Goal: Communication & Community: Answer question/provide support

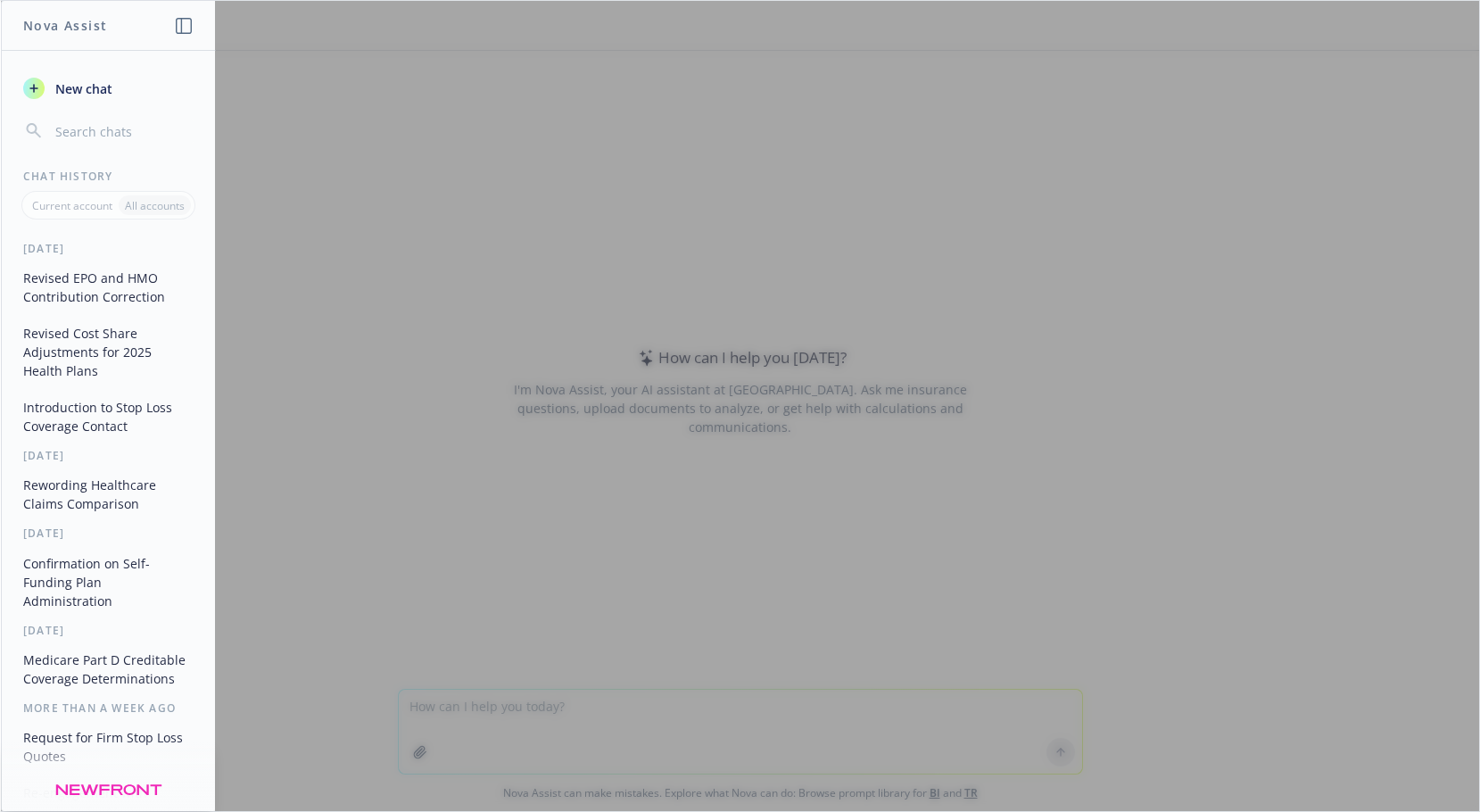
click at [435, 698] on div at bounding box center [740, 406] width 1478 height 810
click at [978, 371] on div at bounding box center [740, 406] width 1478 height 810
click at [66, 285] on button "Revised EPO and HMO Contribution Correction" at bounding box center [108, 287] width 185 height 48
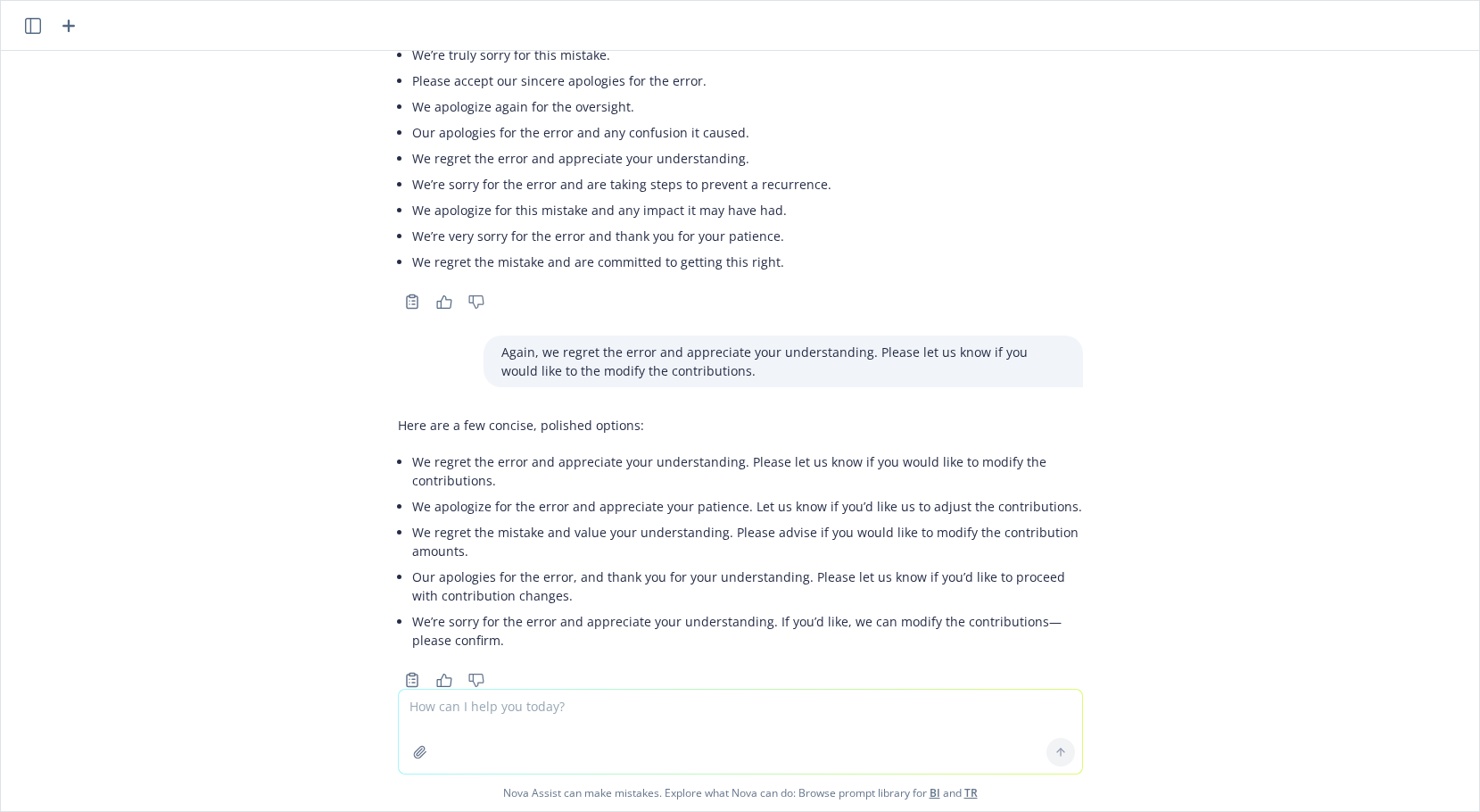
scroll to position [1449, 0]
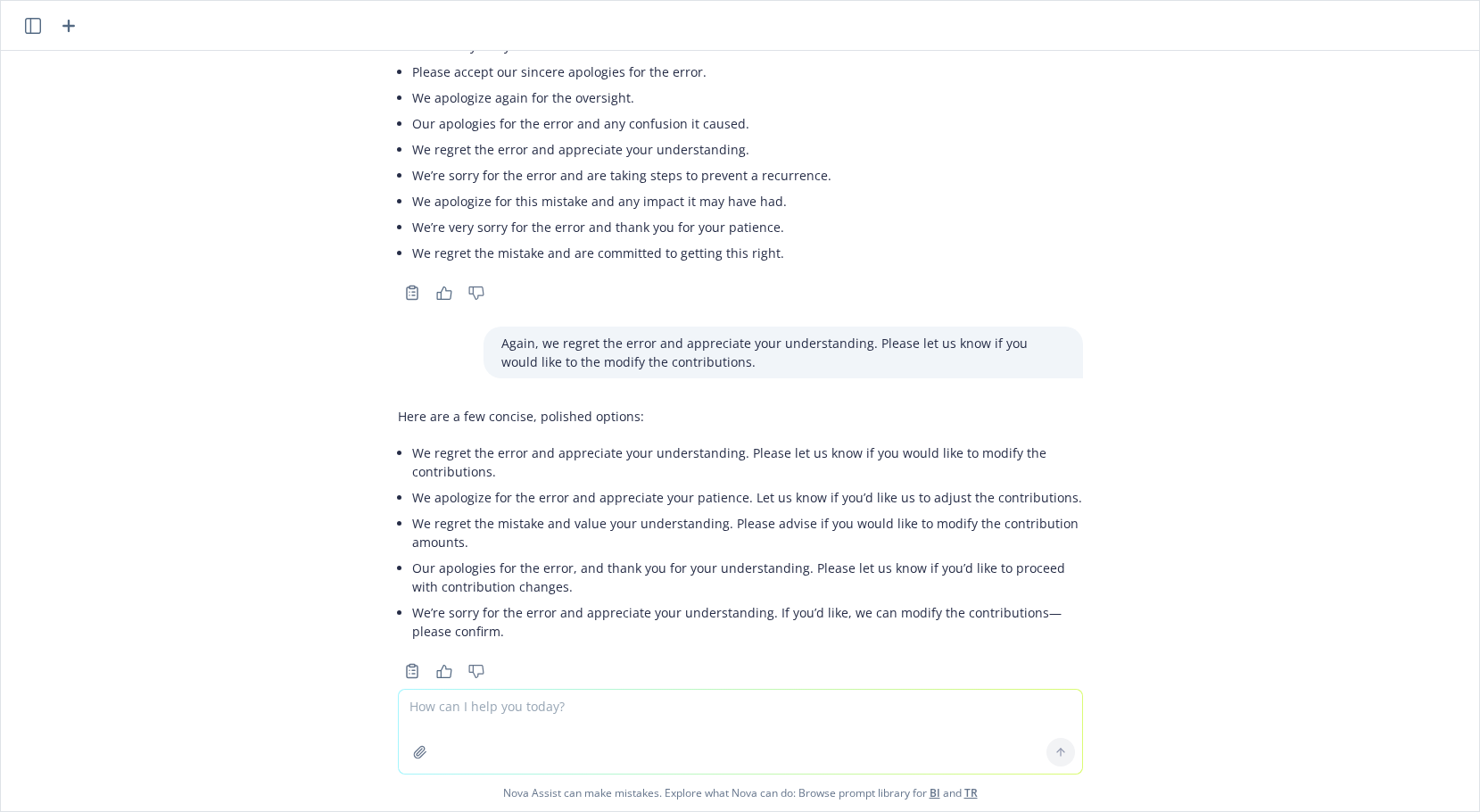
click at [34, 26] on icon "button" at bounding box center [32, 25] width 16 height 16
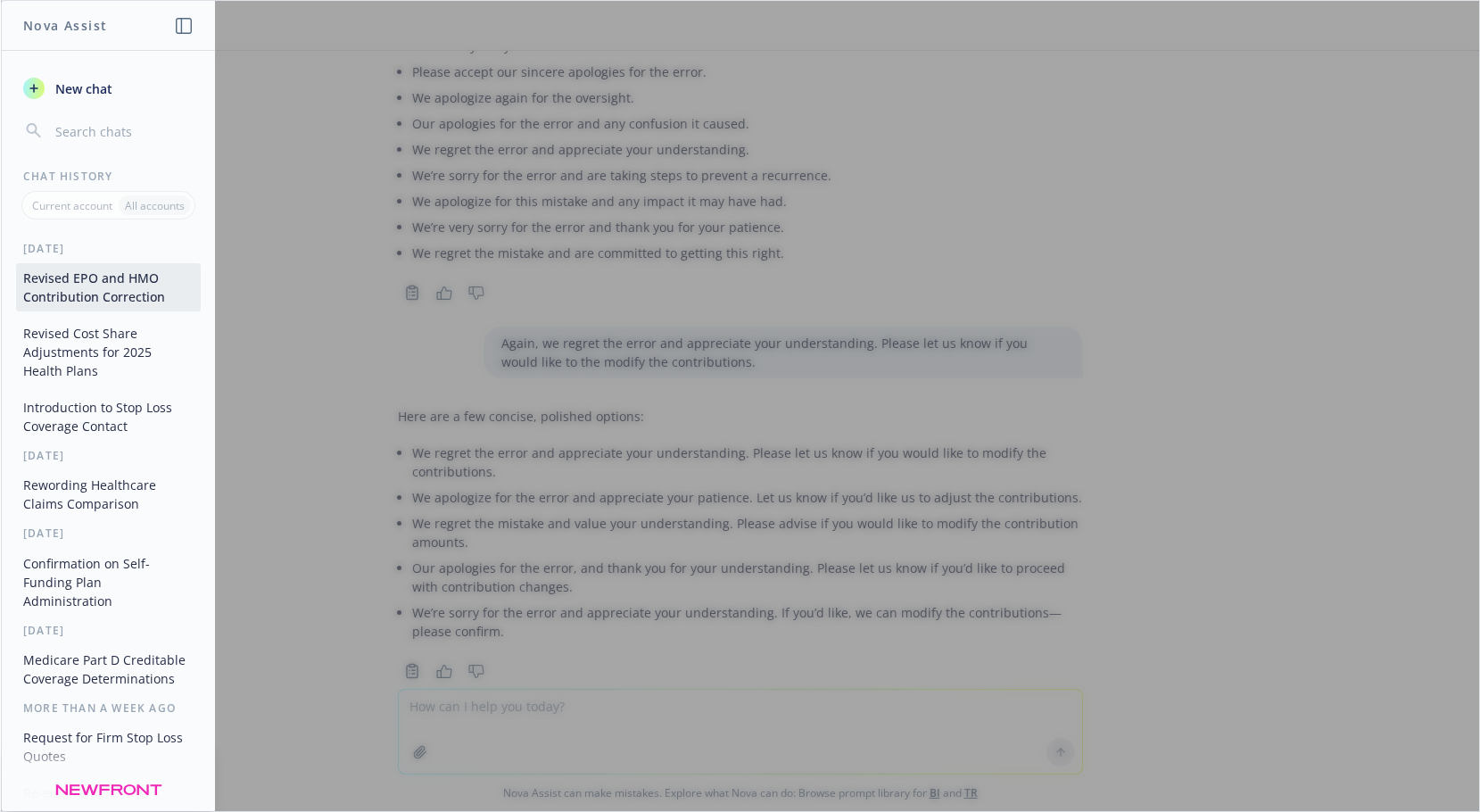
click at [1151, 165] on div at bounding box center [740, 406] width 1478 height 810
click at [1094, 362] on div at bounding box center [740, 406] width 1478 height 810
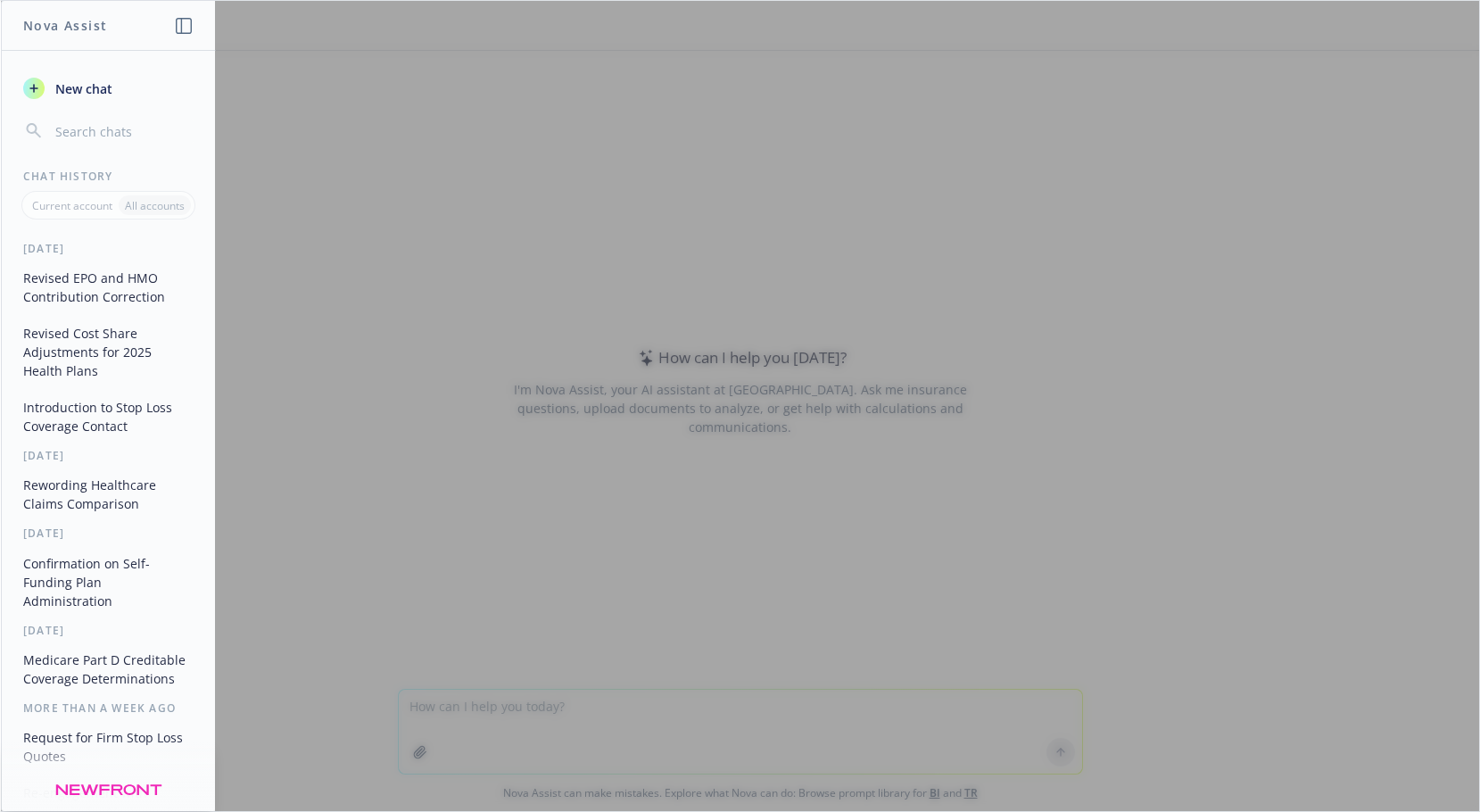
click at [48, 90] on button "New chat" at bounding box center [108, 88] width 185 height 32
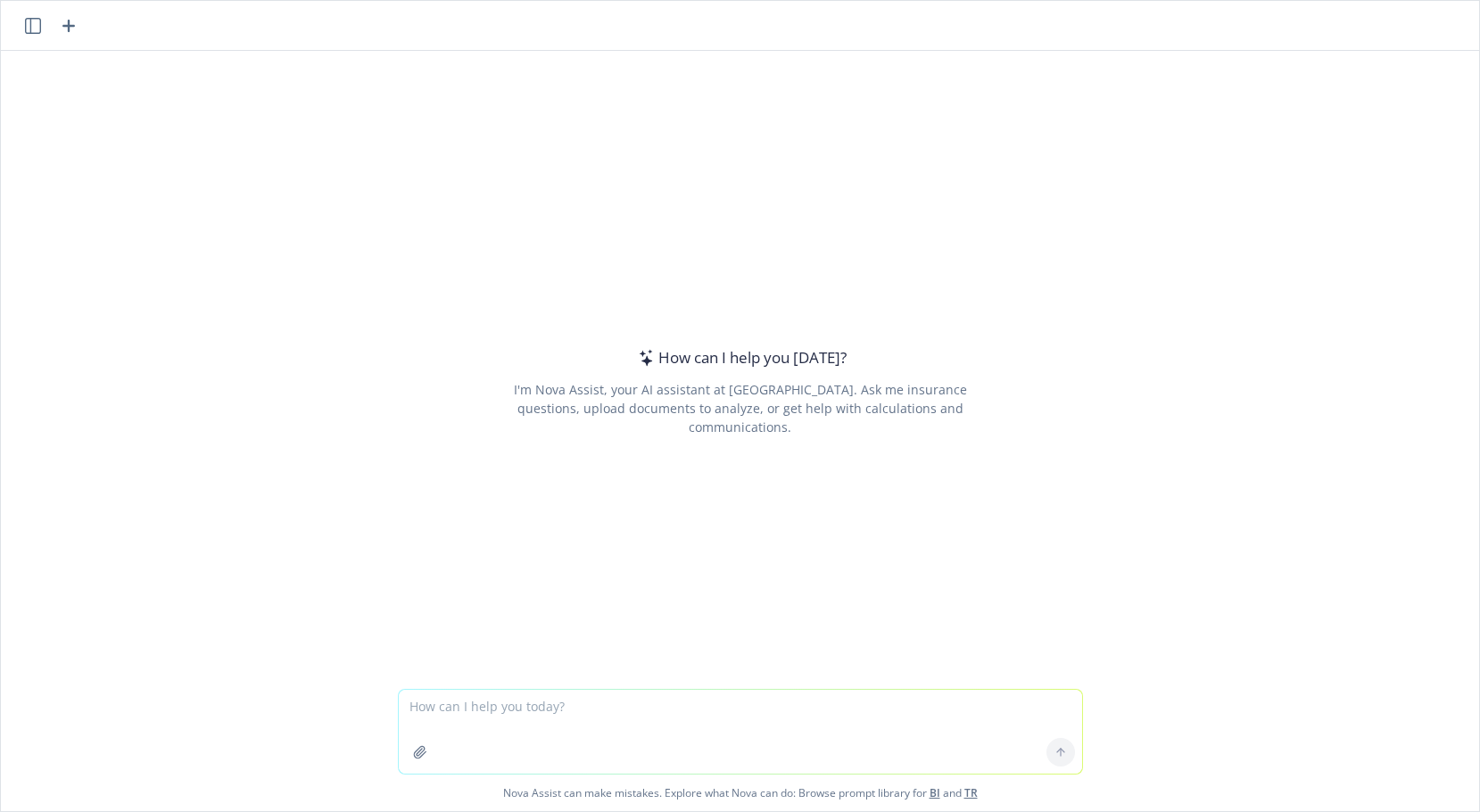
click at [36, 25] on icon "button" at bounding box center [32, 25] width 16 height 16
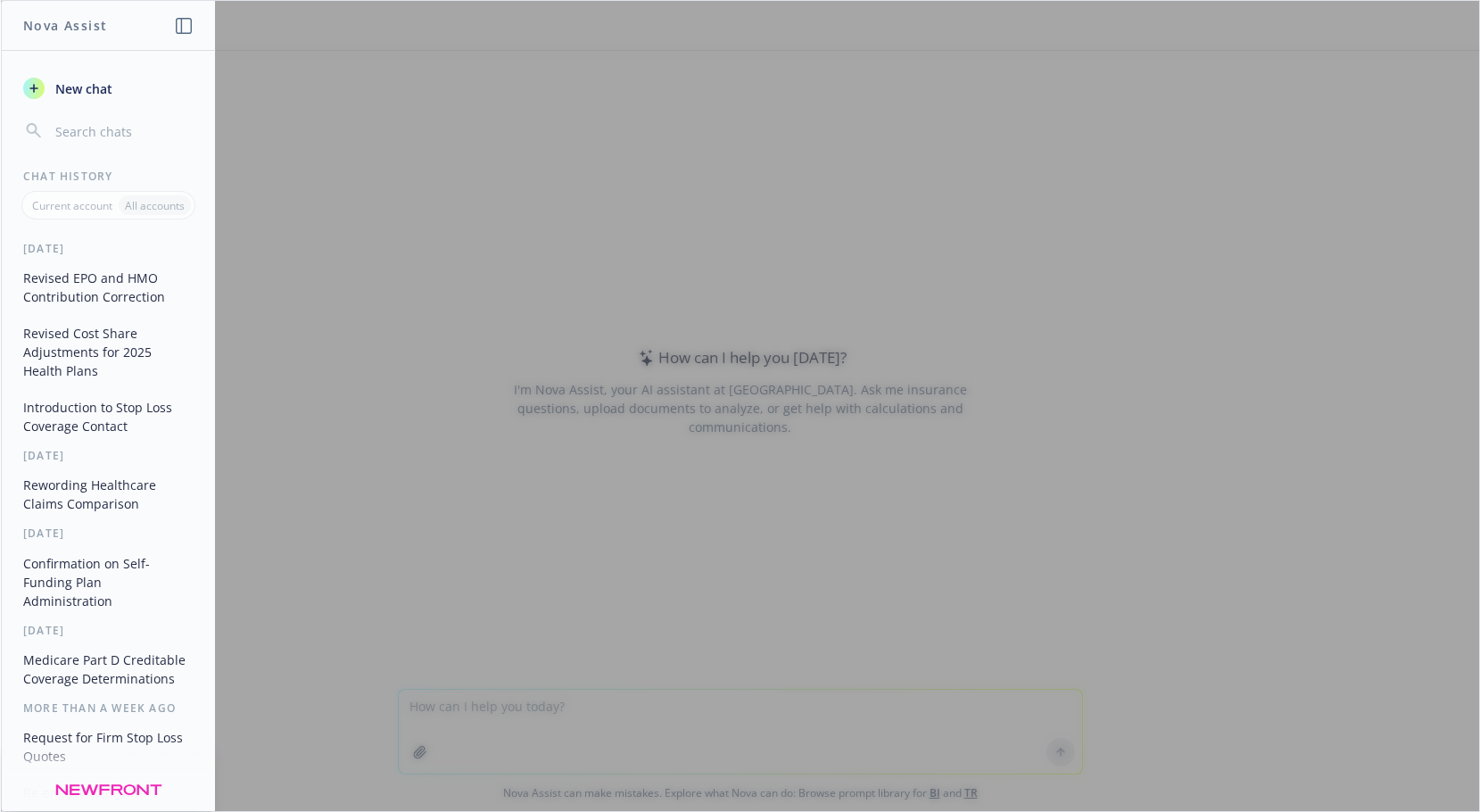
click at [948, 546] on div at bounding box center [740, 406] width 1478 height 810
click at [708, 686] on div at bounding box center [740, 406] width 1478 height 810
click at [77, 85] on span "New chat" at bounding box center [82, 89] width 60 height 19
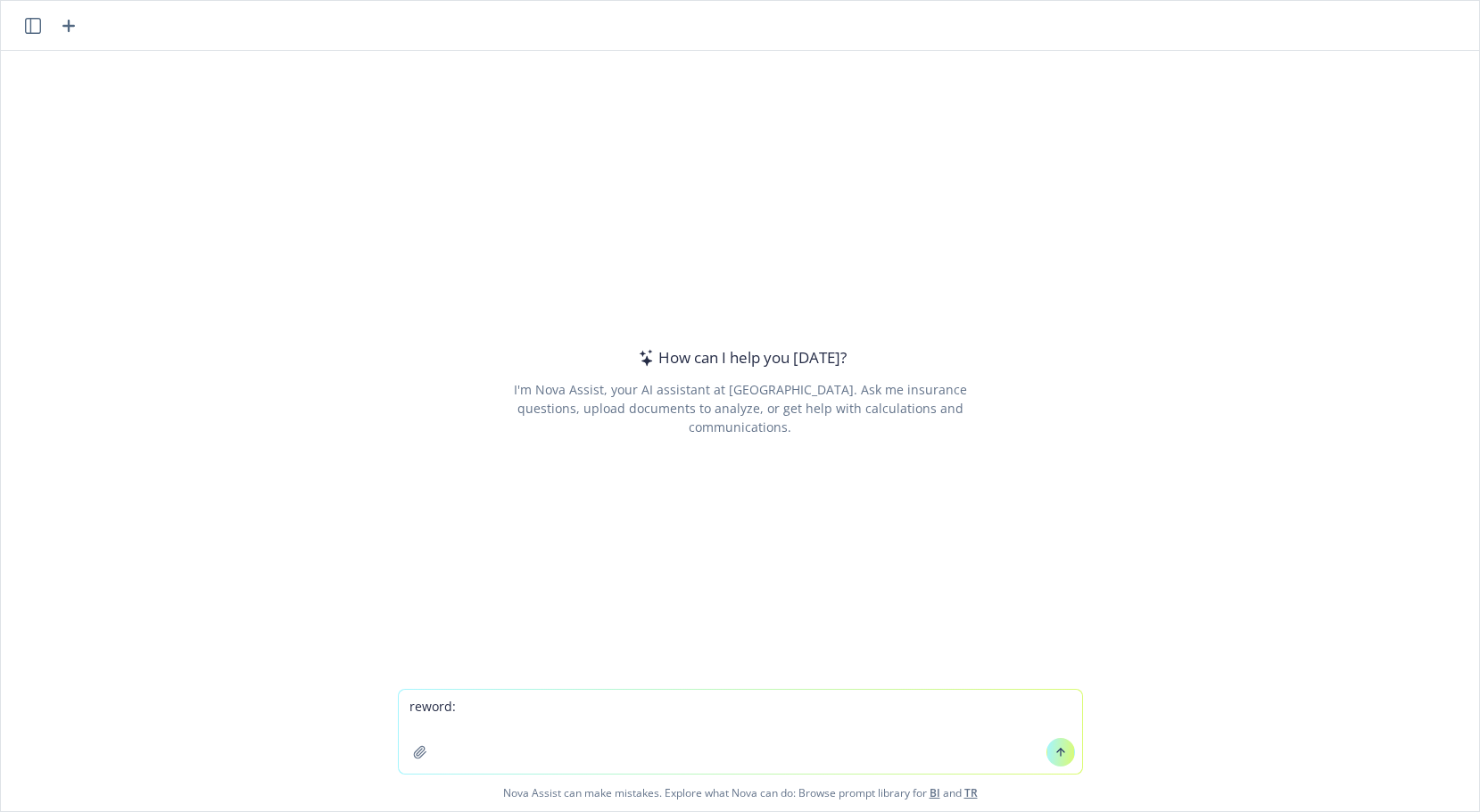
click at [414, 726] on textarea "reword:" at bounding box center [740, 731] width 683 height 83
paste textarea "Attached are the estimated reserves through [DATE] using paid claims and stop l…"
type textarea "reword: Attached are the estimated reserves through [DATE] using paid claims an…"
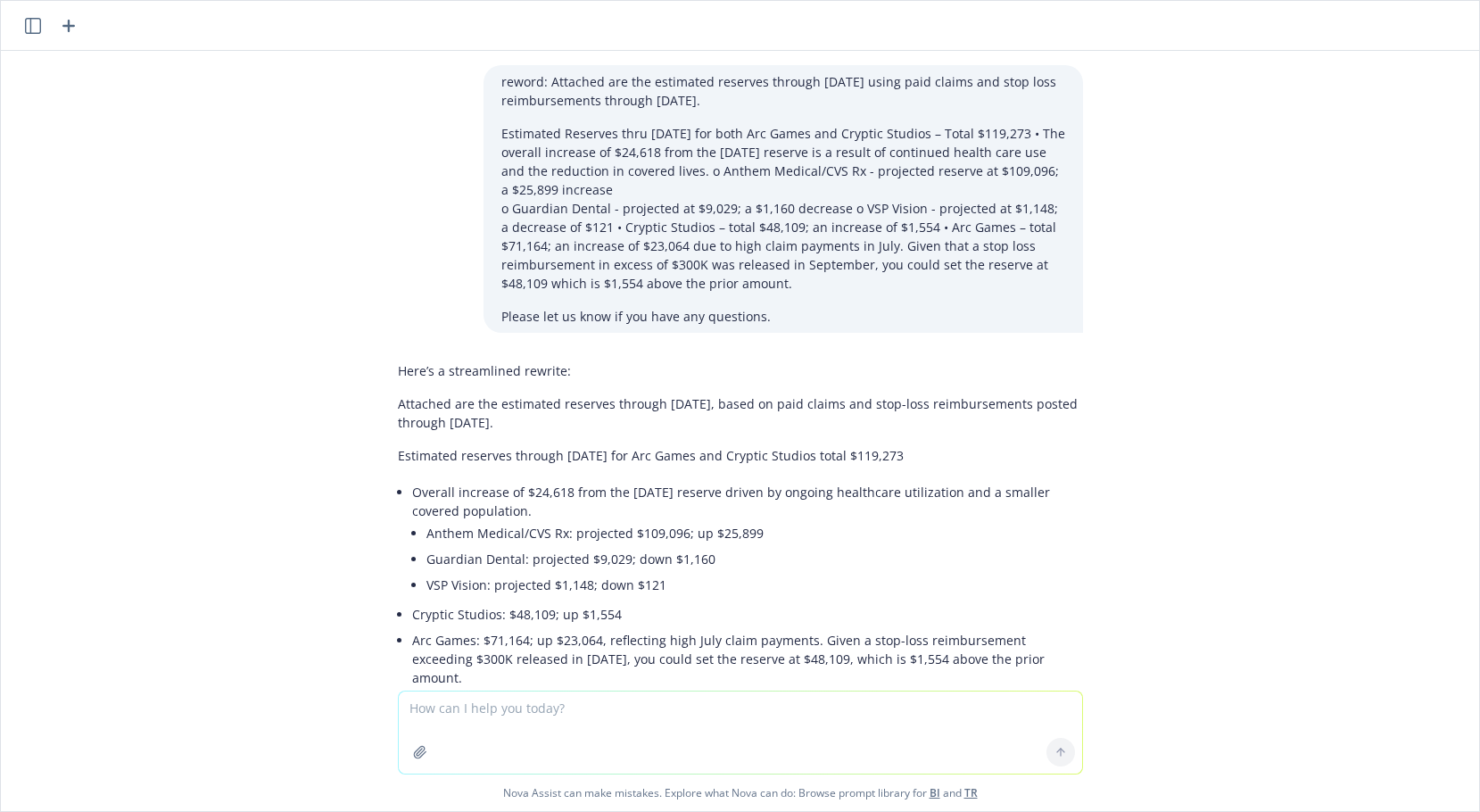
scroll to position [96, 0]
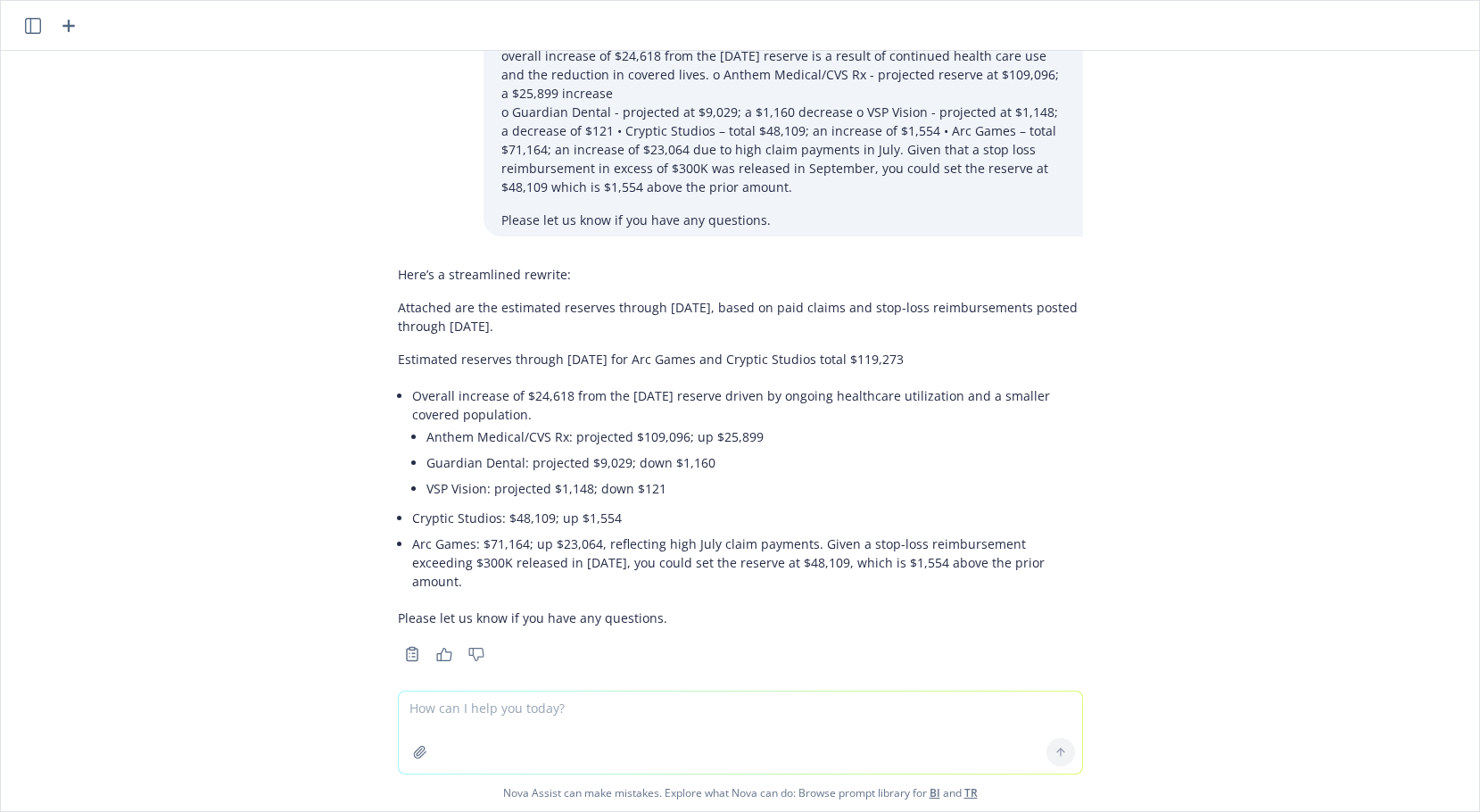
click at [811, 303] on p "Attached are the estimated reserves through [DATE], based on paid claims and st…" at bounding box center [740, 316] width 685 height 37
drag, startPoint x: 389, startPoint y: 308, endPoint x: 571, endPoint y: 336, distance: 184.1
click at [571, 336] on div "Here’s a streamlined rewrite: Attached are the estimated reserves through [DATE…" at bounding box center [740, 446] width 685 height 376
click at [420, 318] on p "Attached are the estimated reserves through [DATE], based on paid claims and st…" at bounding box center [740, 316] width 685 height 37
drag, startPoint x: 386, startPoint y: 310, endPoint x: 576, endPoint y: 340, distance: 192.4
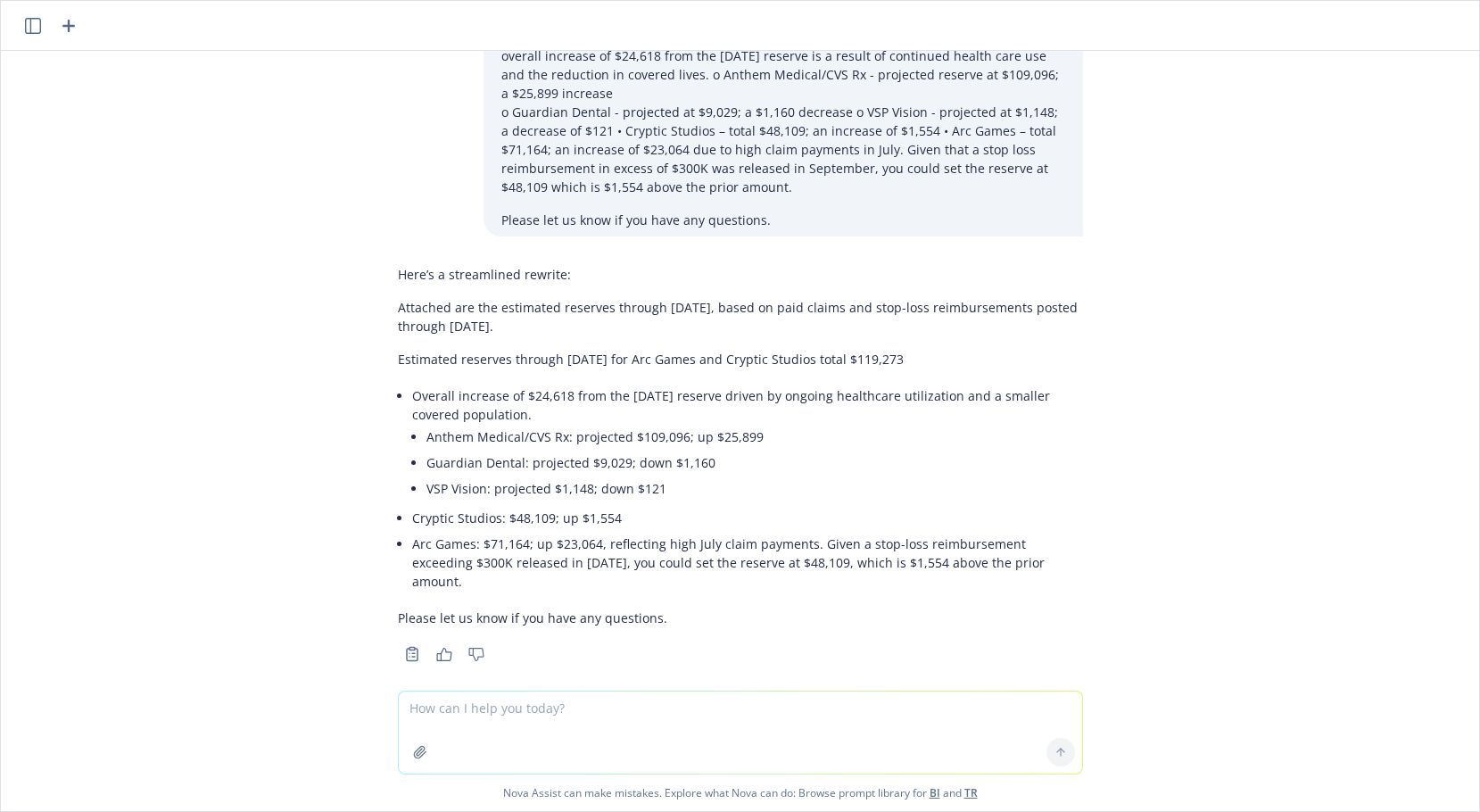
click at [576, 340] on div "Here’s a streamlined rewrite: Attached are the estimated reserves through [DATE…" at bounding box center [740, 446] width 685 height 376
copy p "Attached are the estimated reserves through [DATE], based on paid claims and st…"
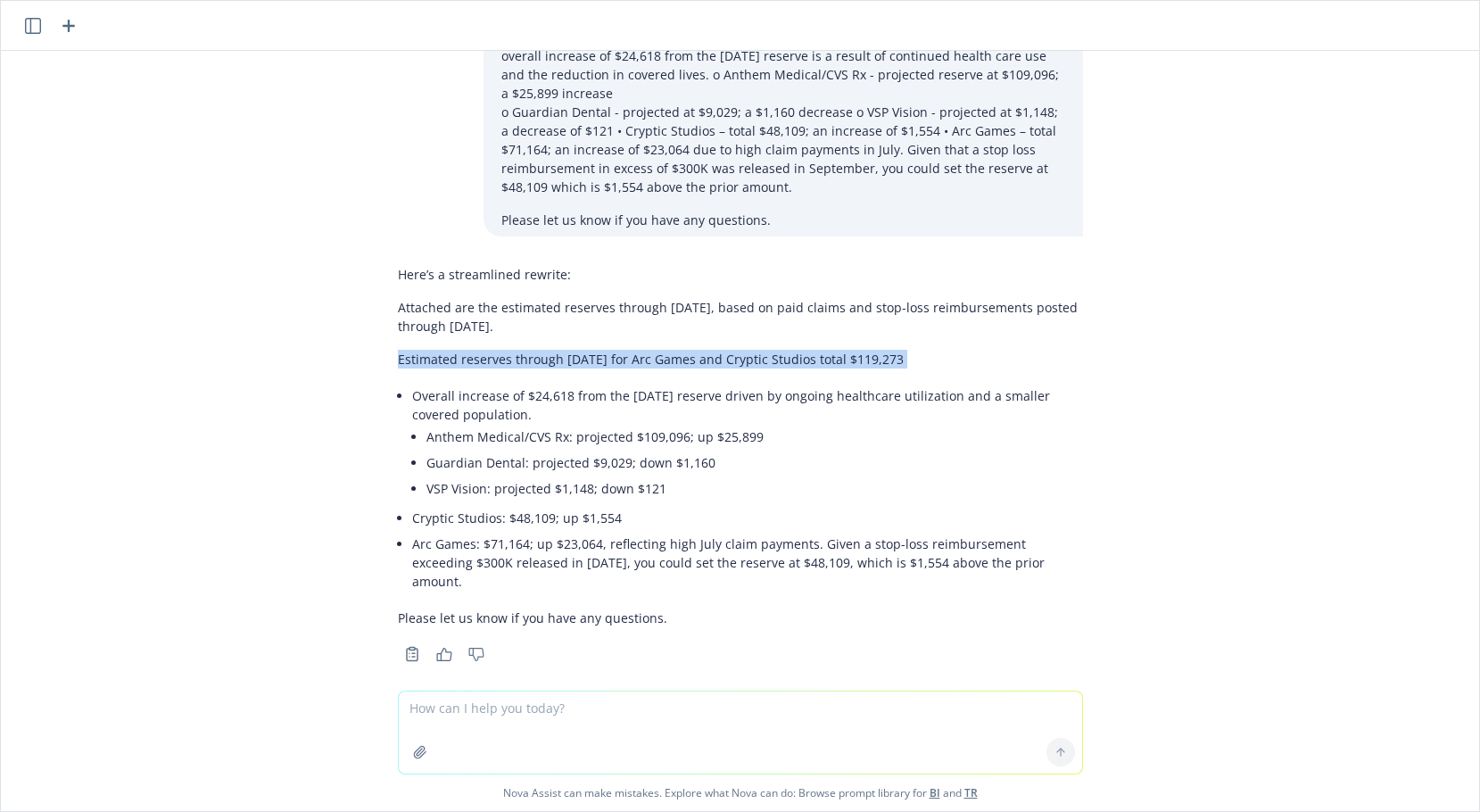
drag, startPoint x: 384, startPoint y: 360, endPoint x: 963, endPoint y: 372, distance: 579.1
click at [955, 377] on div "Here’s a streamlined rewrite: Attached are the estimated reserves through [DATE…" at bounding box center [740, 446] width 685 height 376
copy div "Estimated reserves through [DATE] for Arc Games and Cryptic Studios total $119,…"
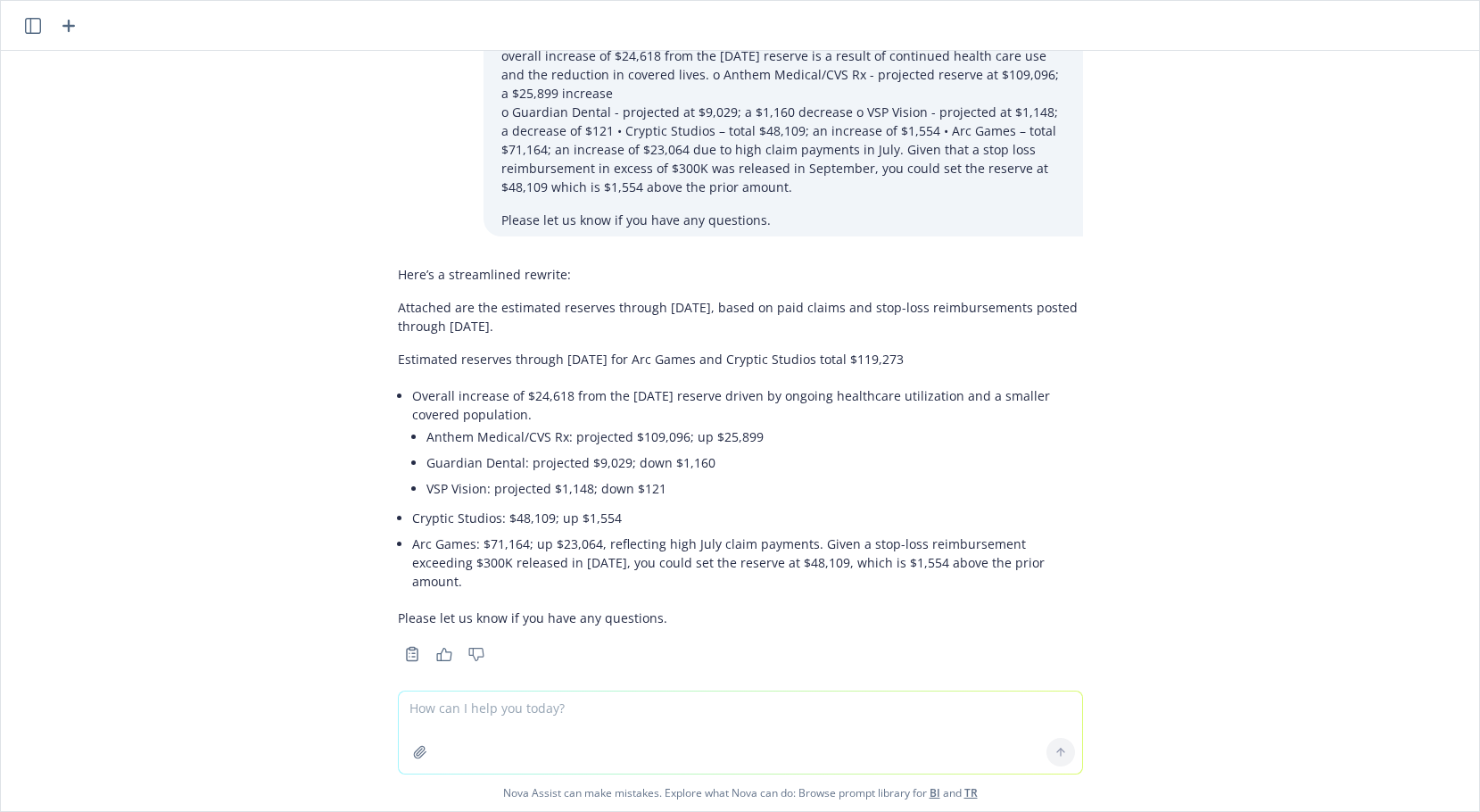
click at [476, 715] on textarea at bounding box center [740, 732] width 683 height 82
type textarea "r"
type textarea "reword for easier read"
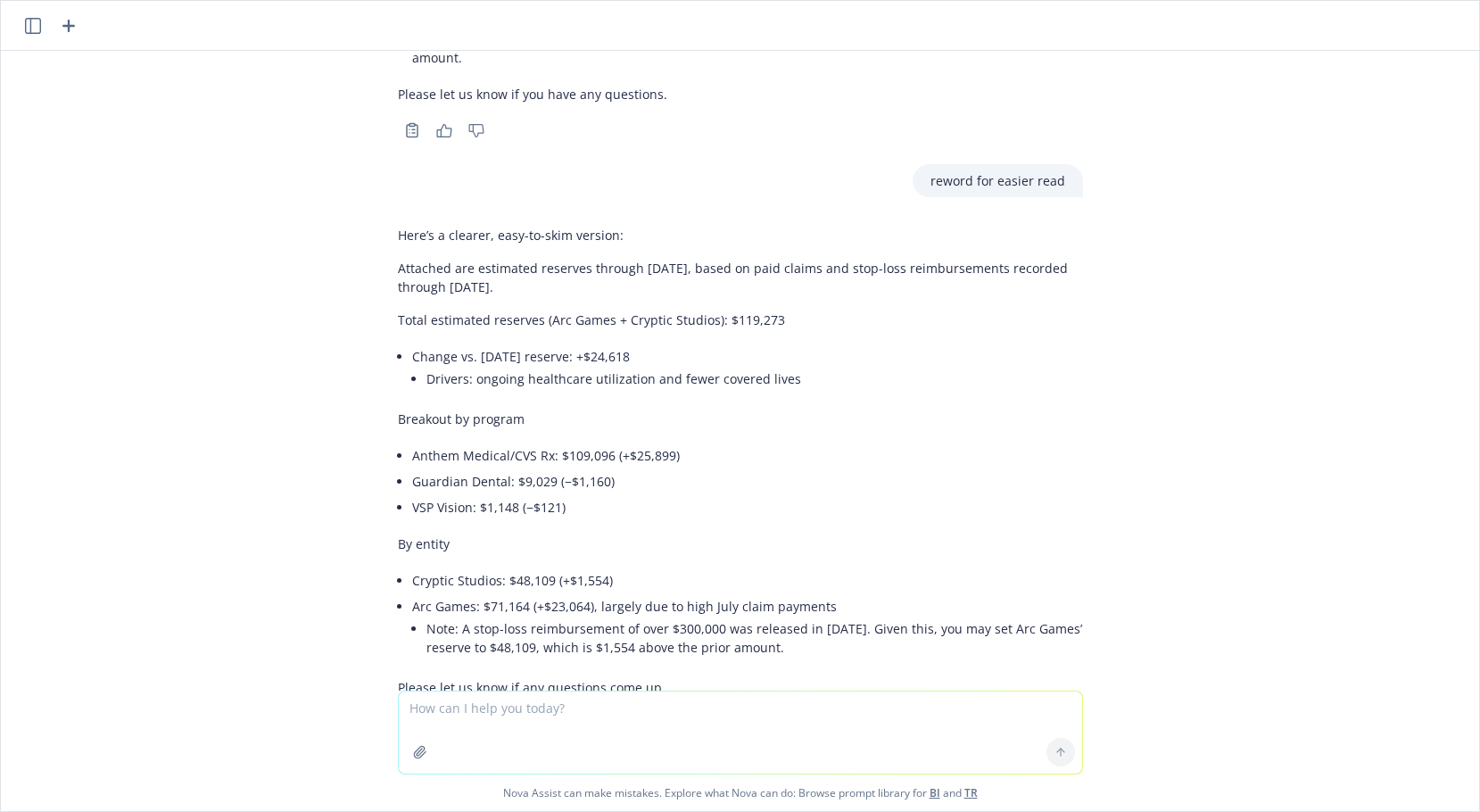
scroll to position [690, 0]
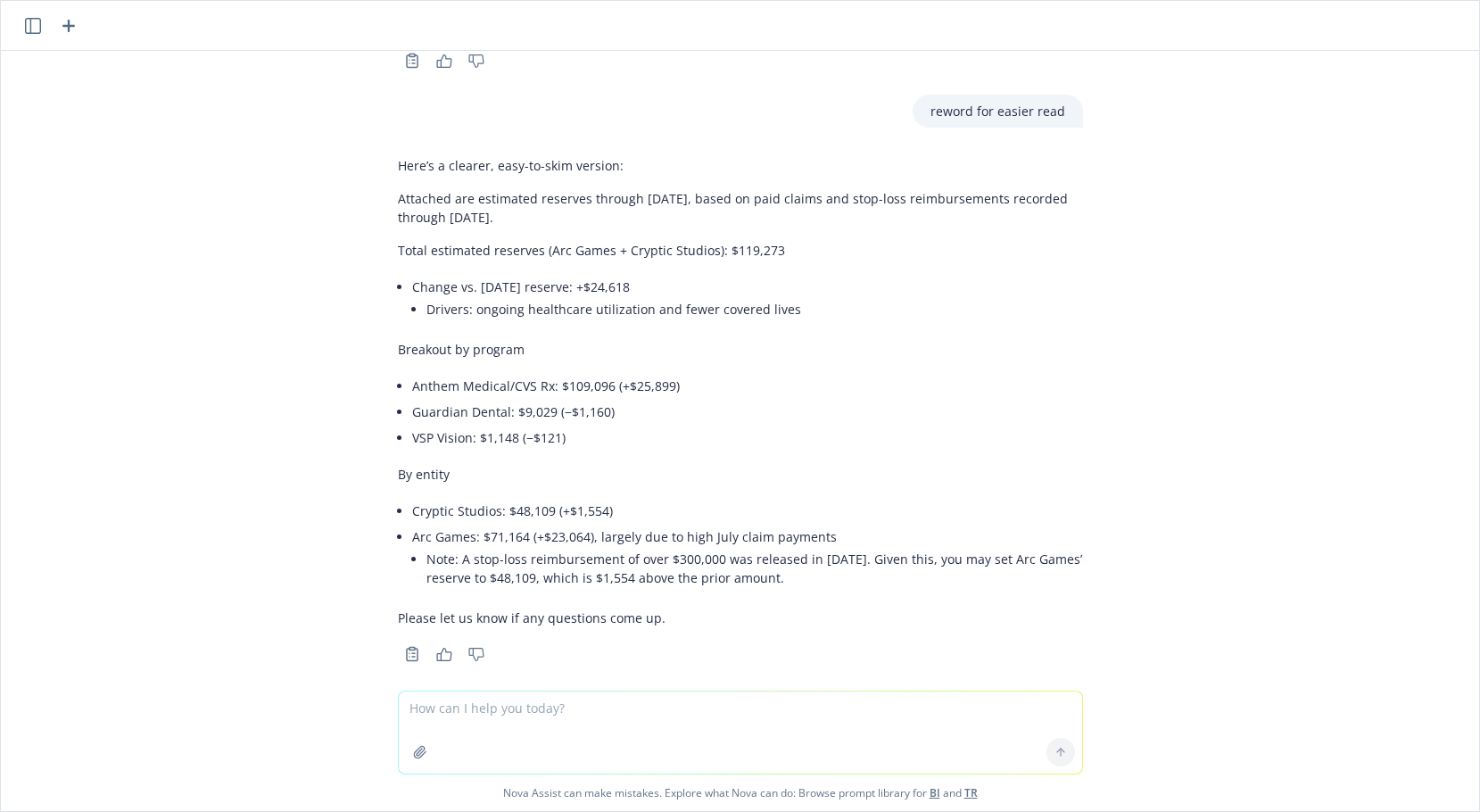
drag, startPoint x: 463, startPoint y: 726, endPoint x: 458, endPoint y: 717, distance: 10.3
click at [459, 717] on textarea at bounding box center [740, 732] width 683 height 82
paste textarea "• Arc Games - $71,164; up $23,064, reflecting high July claim payments. Note: A…"
type textarea "• Arc Games - $71,164; up $23,064, reflecting high July claim payments. Note: A…"
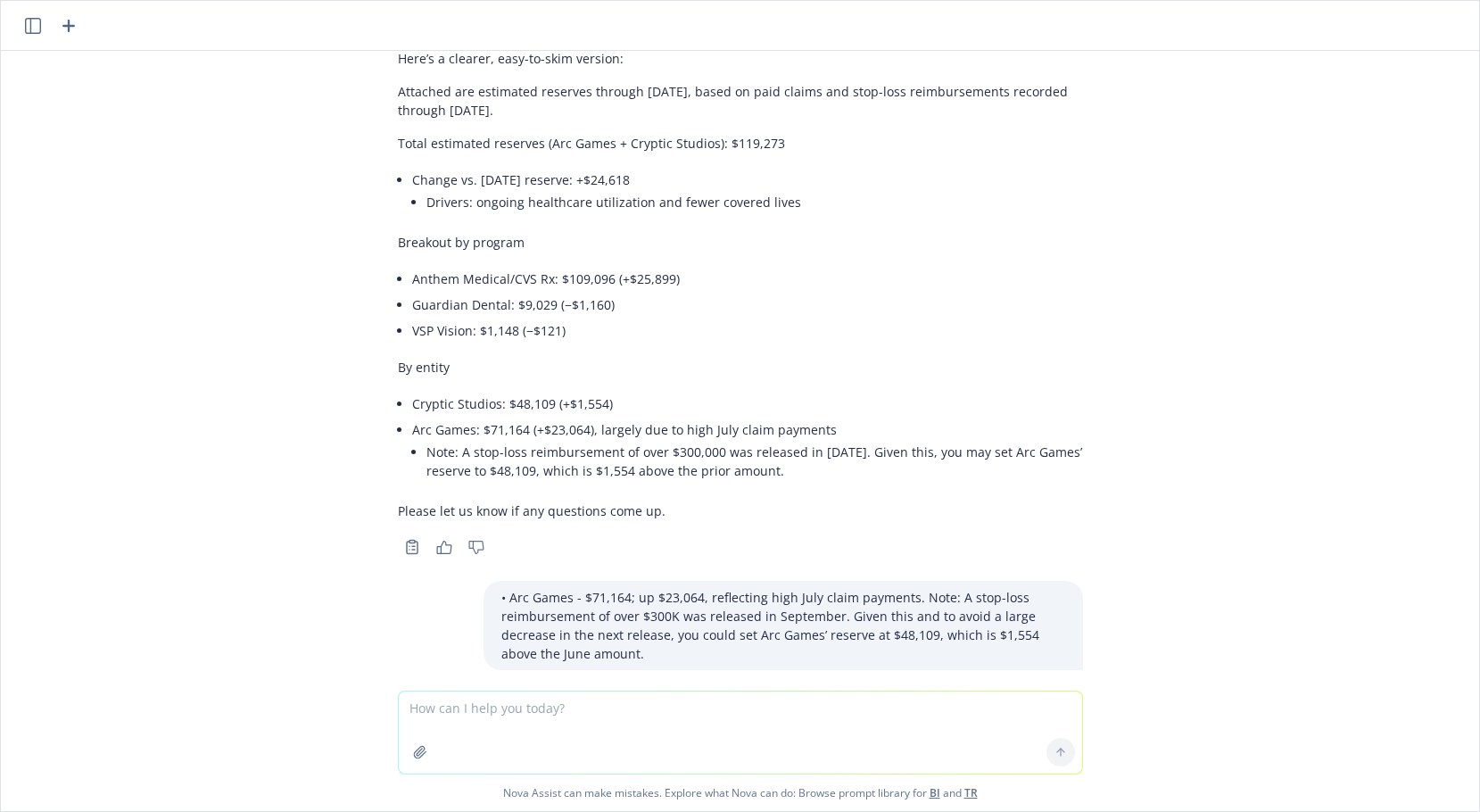
scroll to position [924, 0]
